Goal: Information Seeking & Learning: Learn about a topic

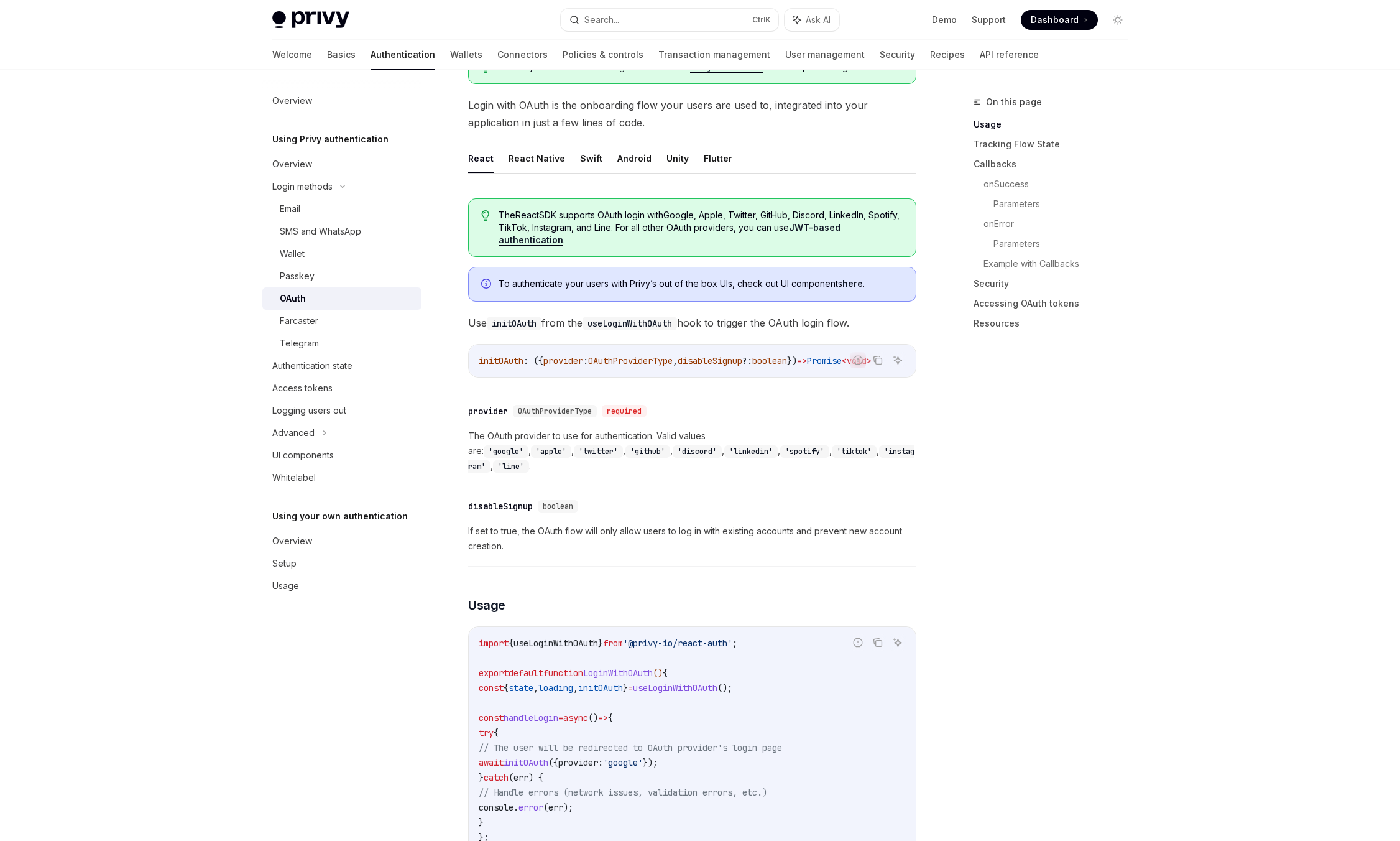
scroll to position [249, 0]
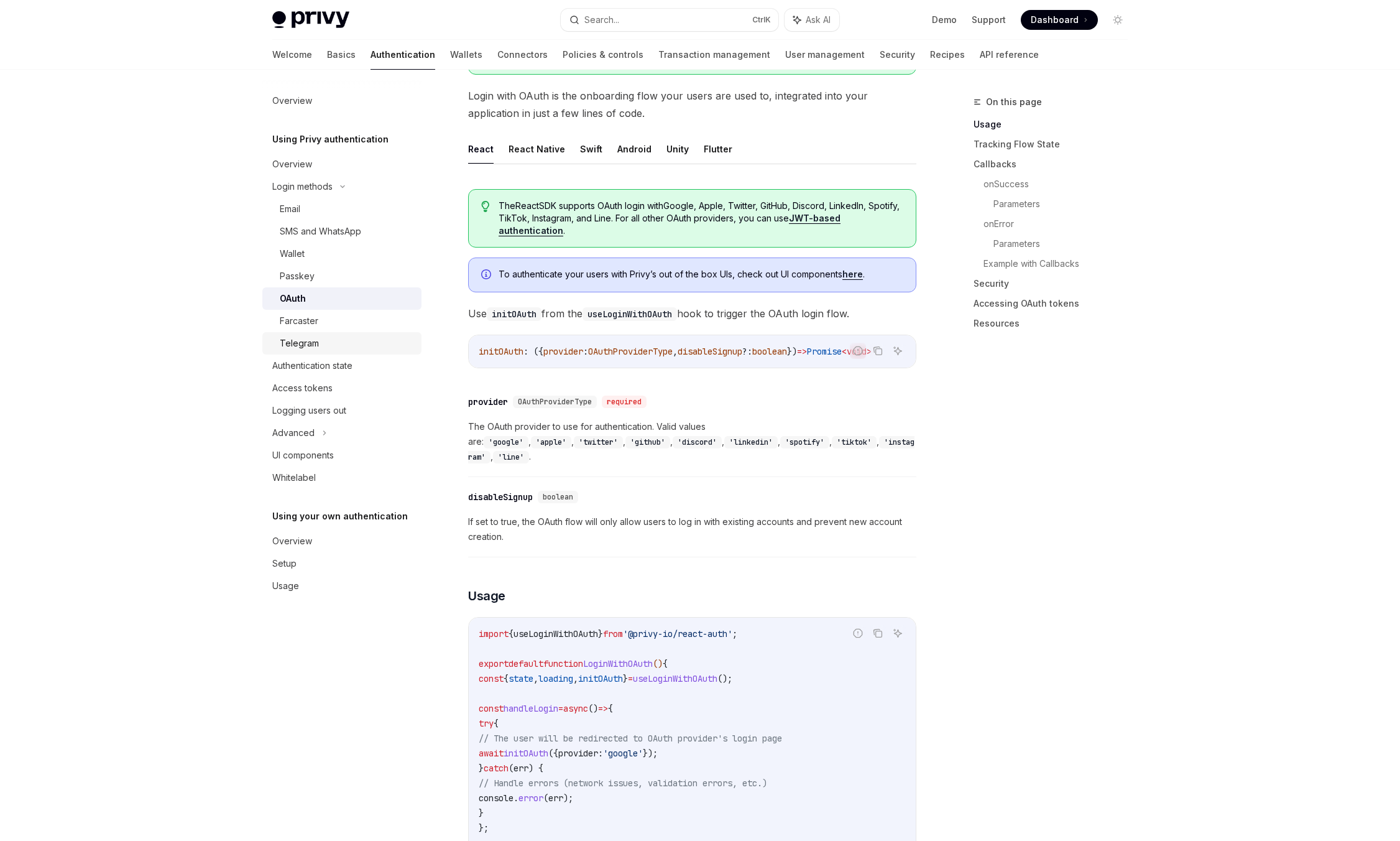
click at [367, 349] on div "Telegram" at bounding box center [346, 343] width 135 height 15
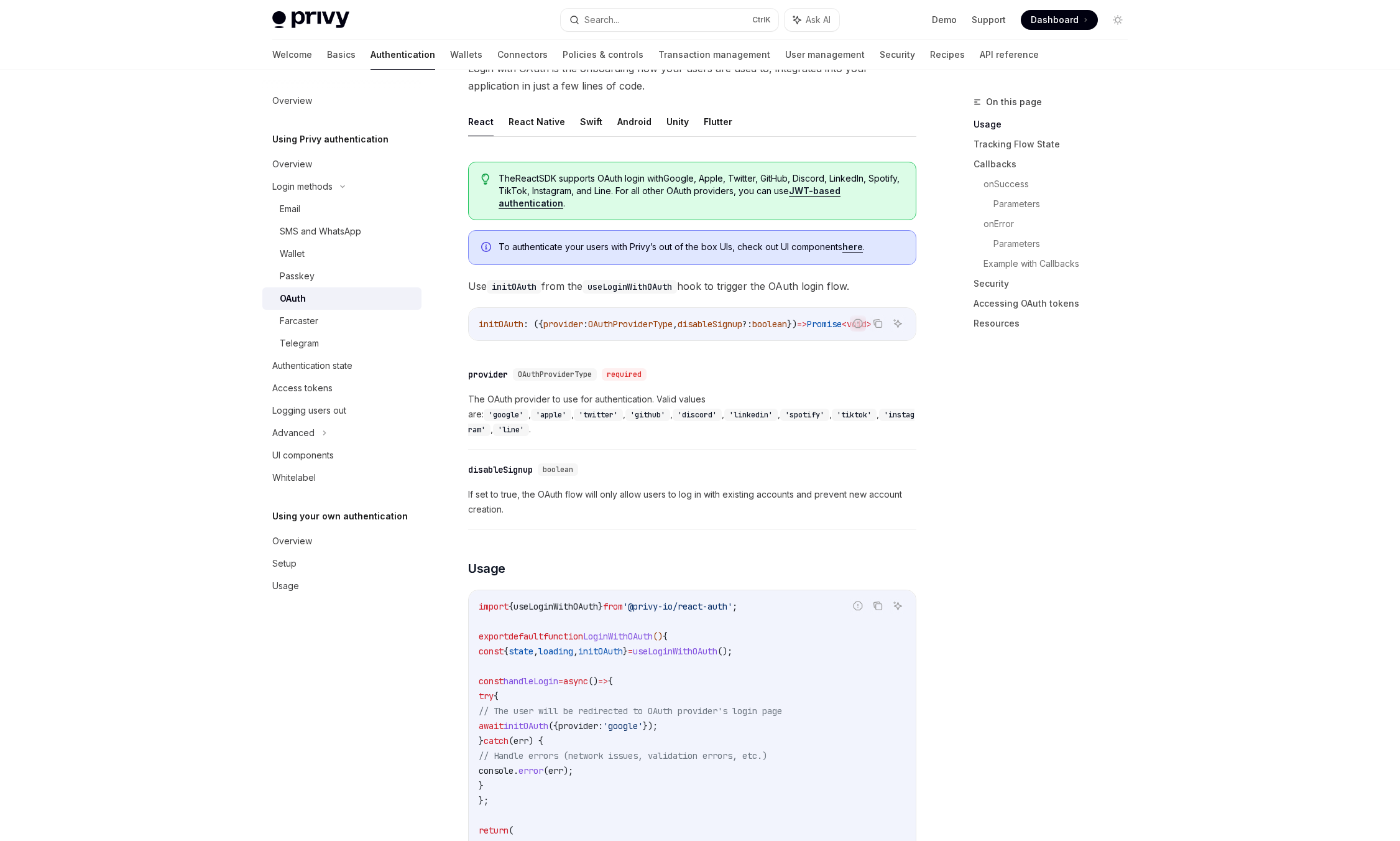
scroll to position [249, 0]
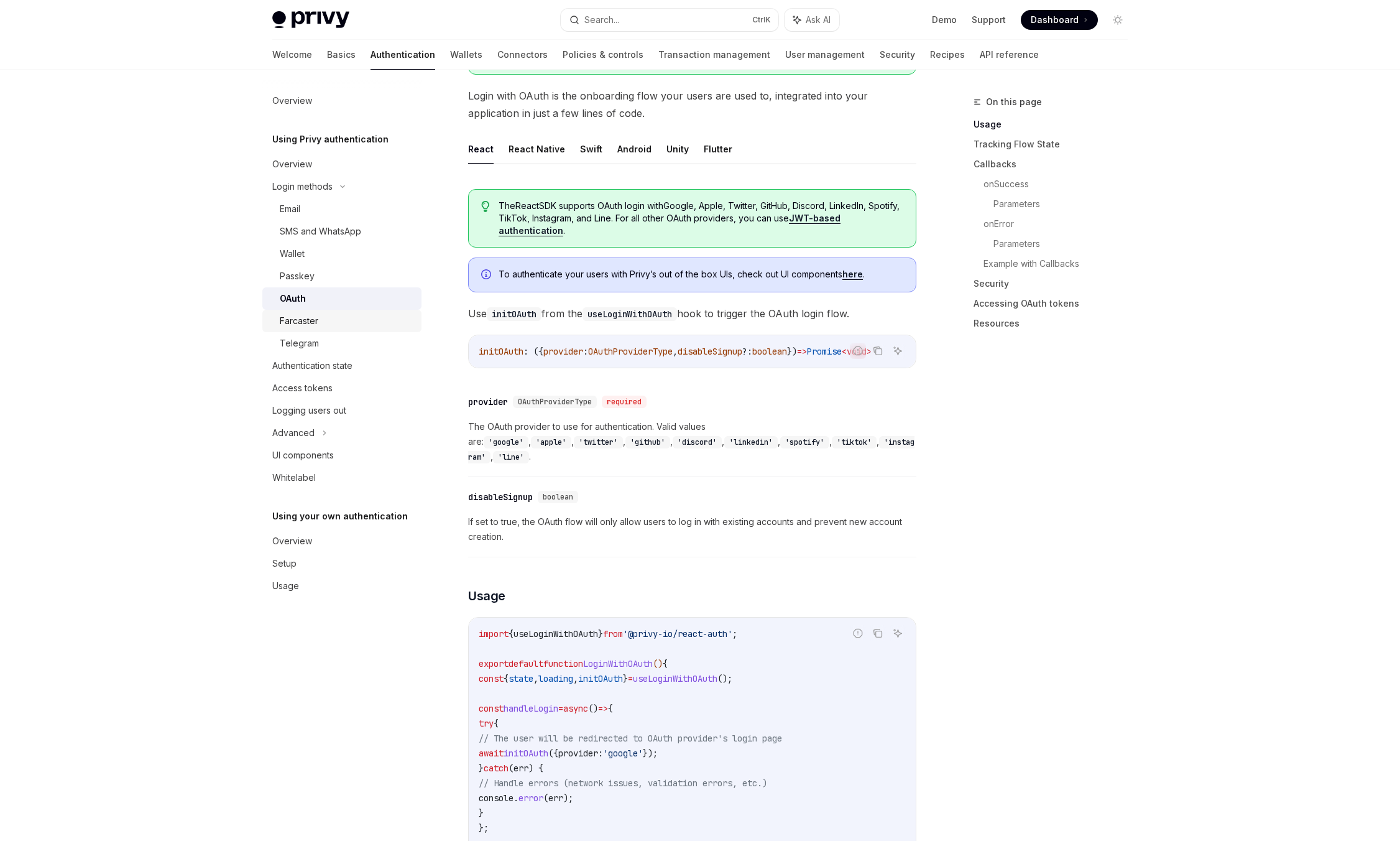
click at [318, 331] on link "Farcaster" at bounding box center [342, 321] width 159 height 23
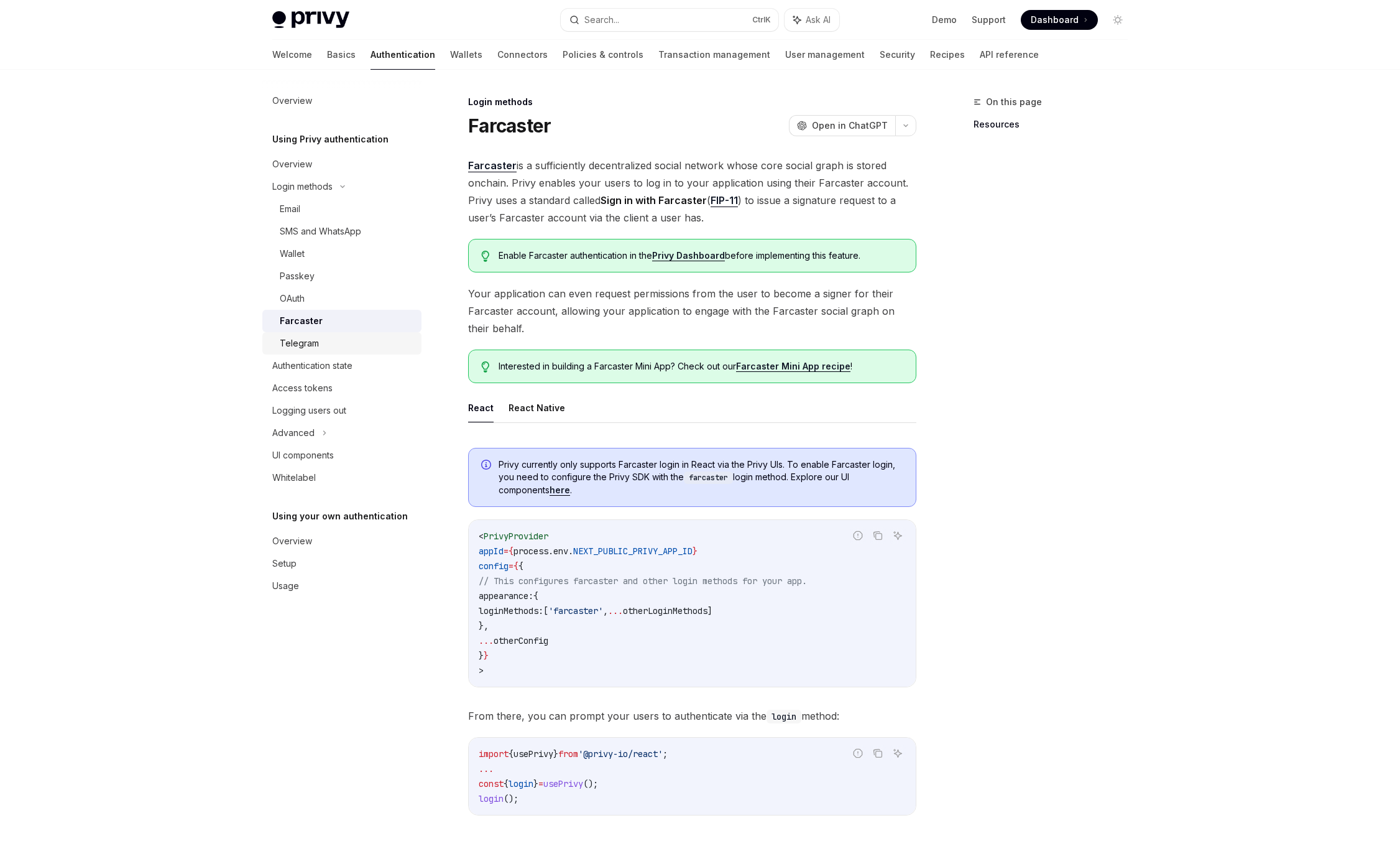
click at [308, 350] on div "Telegram" at bounding box center [299, 343] width 39 height 15
type textarea "*"
